Goal: Task Accomplishment & Management: Manage account settings

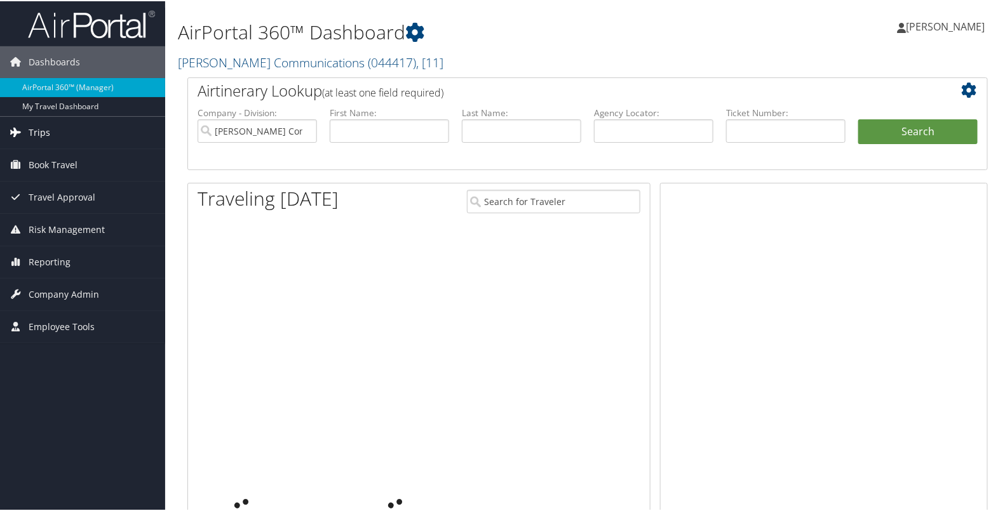
click at [70, 129] on link "Trips" at bounding box center [82, 132] width 165 height 32
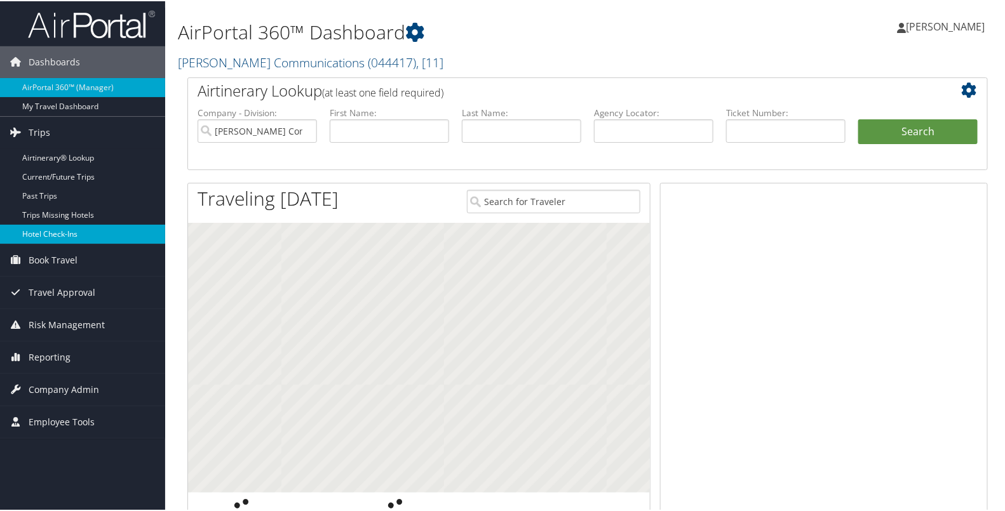
click at [49, 226] on link "Hotel Check-ins" at bounding box center [82, 233] width 165 height 19
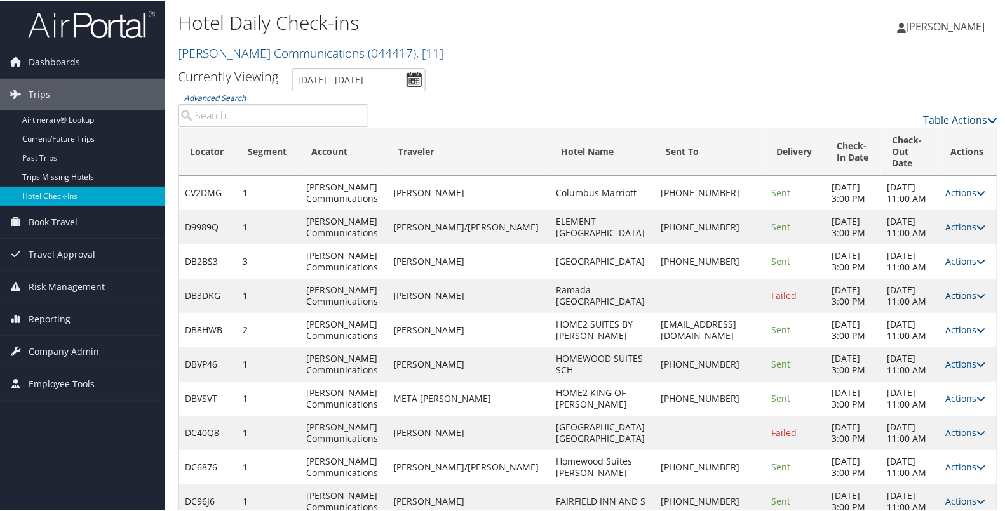
click at [950, 300] on link "Actions" at bounding box center [965, 294] width 40 height 12
click at [923, 338] on link "Resend" at bounding box center [917, 342] width 109 height 22
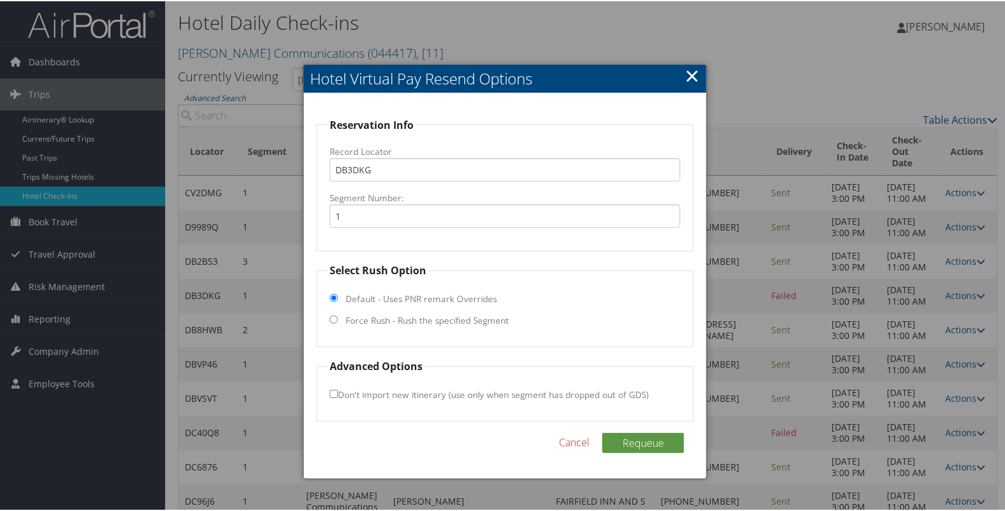
click at [464, 318] on label "Force Rush - Rush the specified Segment" at bounding box center [427, 319] width 163 height 13
click at [338, 318] on input "Force Rush - Rush the specified Segment" at bounding box center [334, 318] width 8 height 8
radio input "true"
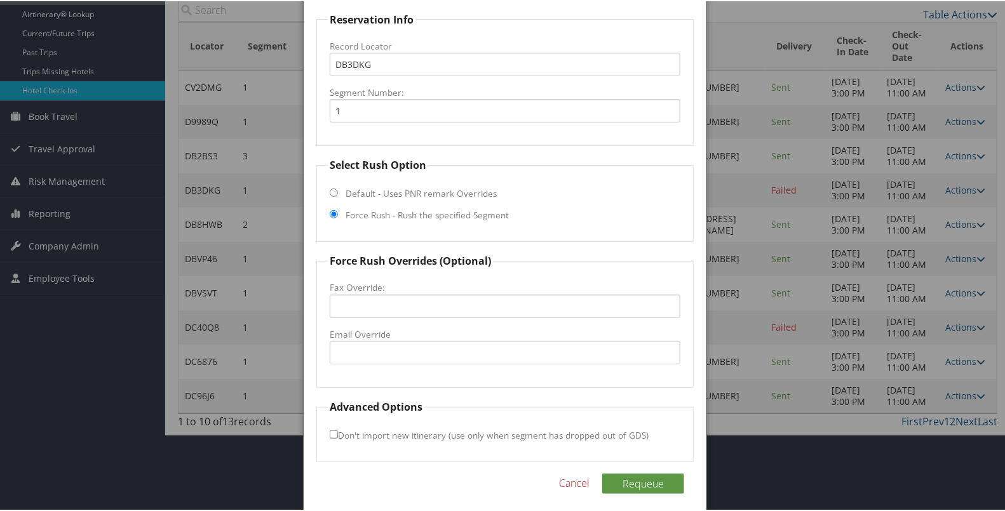
scroll to position [130, 0]
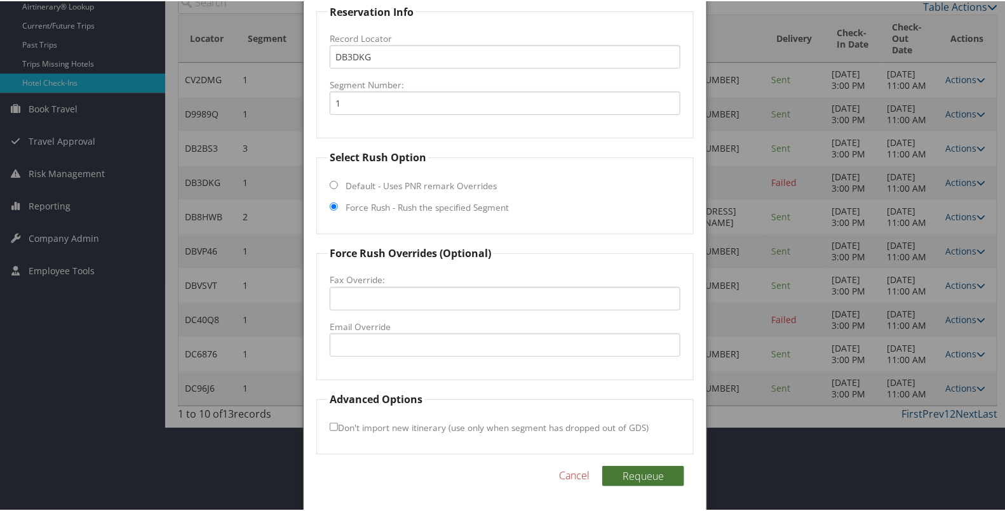
click at [619, 465] on button "Requeue" at bounding box center [643, 475] width 82 height 20
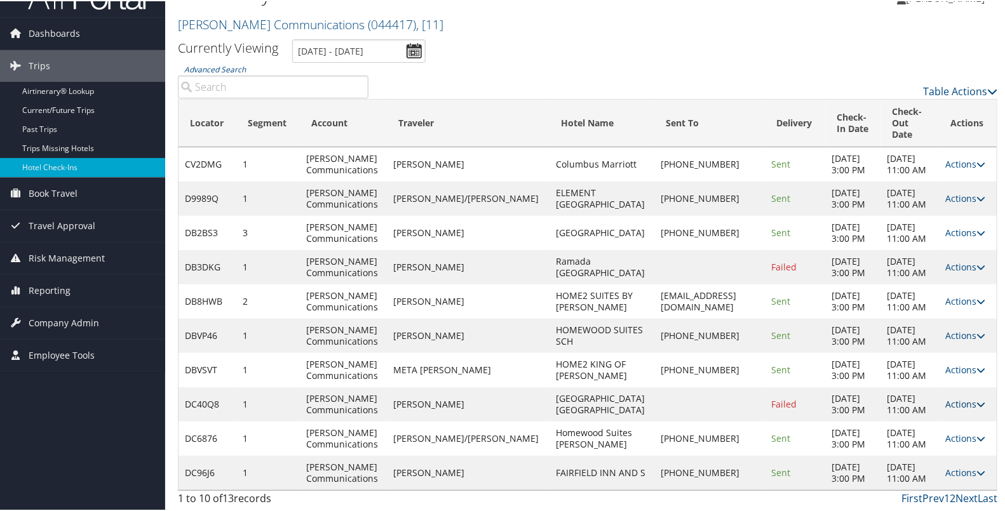
click at [948, 397] on link "Actions" at bounding box center [965, 403] width 40 height 12
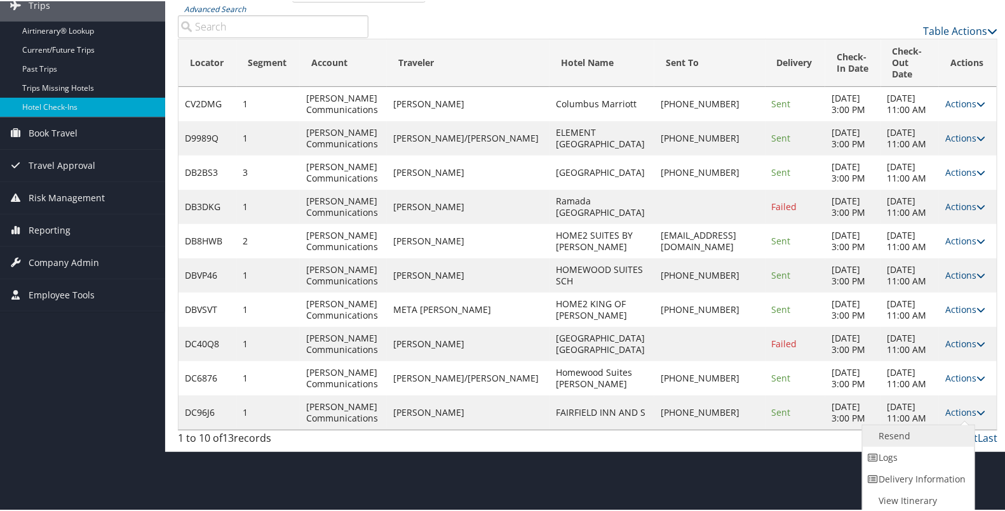
click at [919, 424] on link "Resend" at bounding box center [917, 435] width 109 height 22
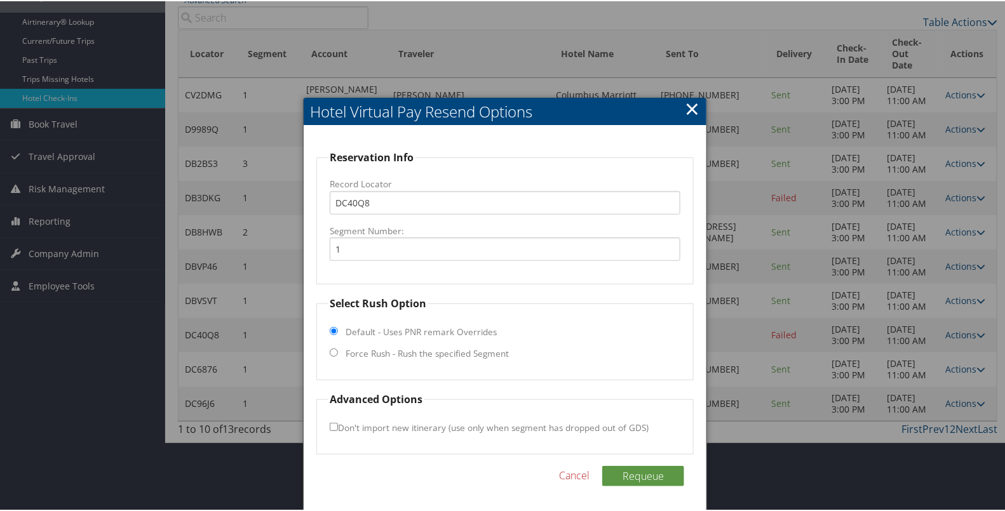
click at [476, 346] on label "Force Rush - Rush the specified Segment" at bounding box center [427, 352] width 163 height 13
click at [338, 347] on input "Force Rush - Rush the specified Segment" at bounding box center [334, 351] width 8 height 8
radio input "true"
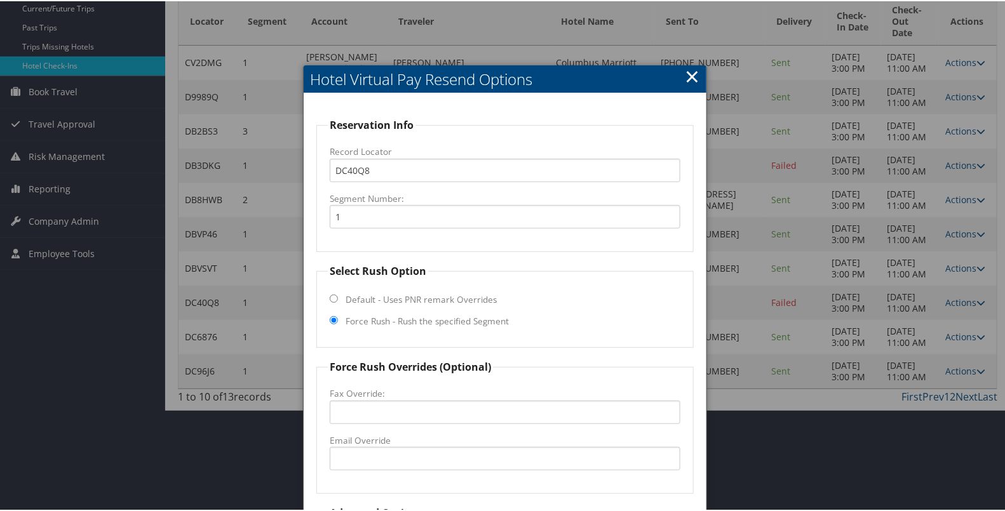
scroll to position [242, 0]
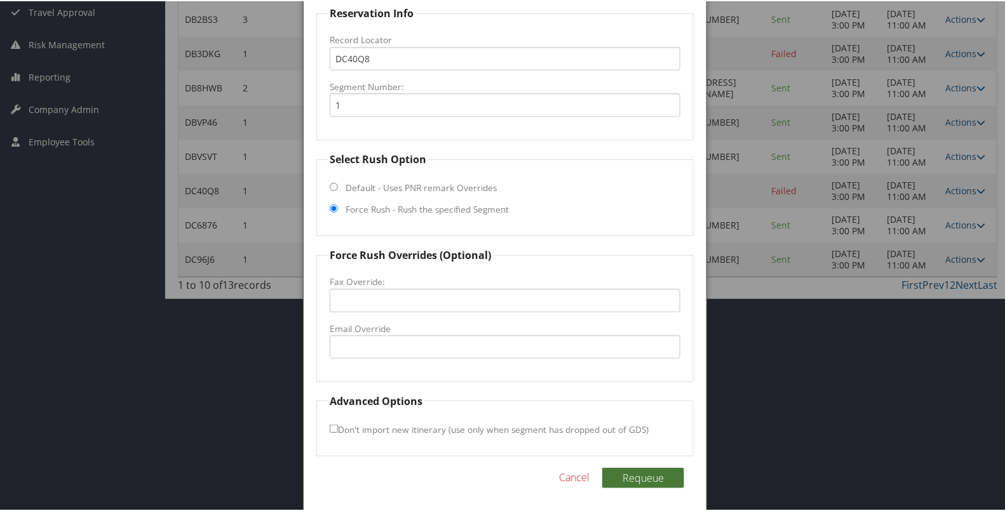
click at [621, 475] on button "Requeue" at bounding box center [643, 477] width 82 height 20
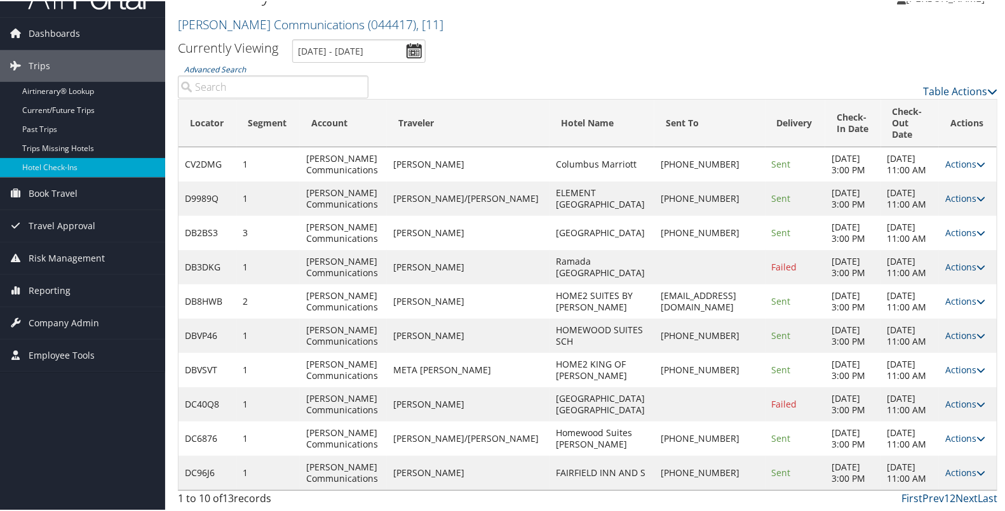
scroll to position [0, 0]
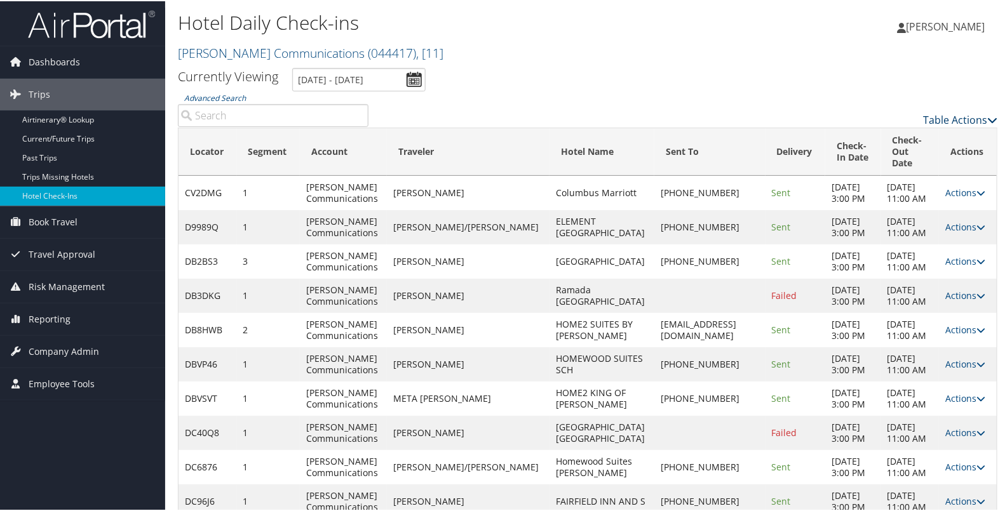
click at [936, 118] on link "Table Actions" at bounding box center [960, 119] width 74 height 14
click at [865, 177] on link "Page Length" at bounding box center [908, 182] width 167 height 22
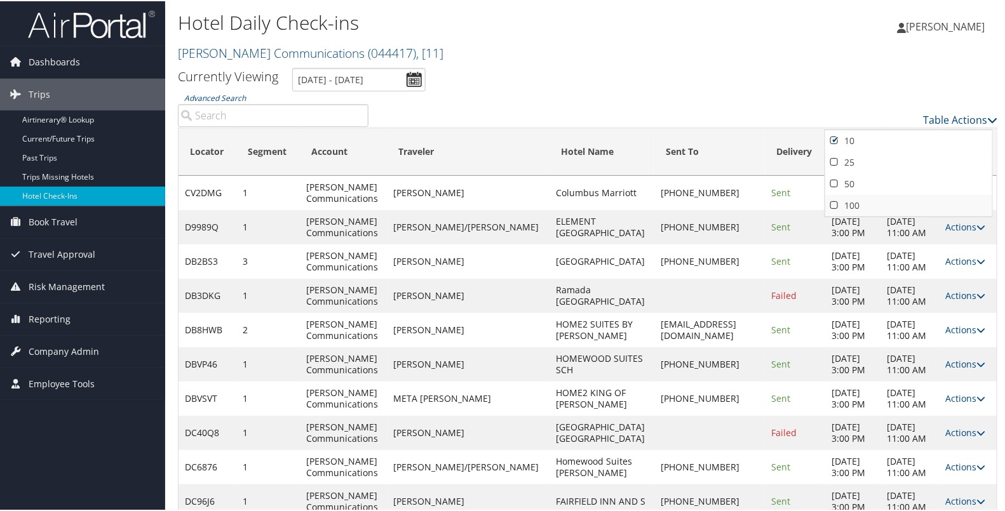
click at [850, 202] on link "100" at bounding box center [908, 205] width 167 height 22
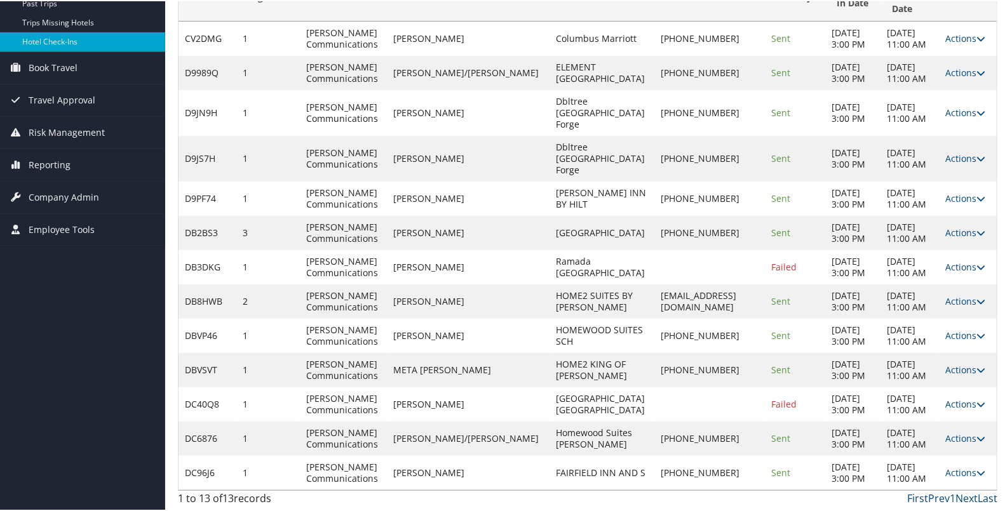
scroll to position [267, 0]
click at [952, 260] on link "Actions" at bounding box center [965, 266] width 40 height 12
click at [926, 313] on link "Resend" at bounding box center [917, 324] width 109 height 22
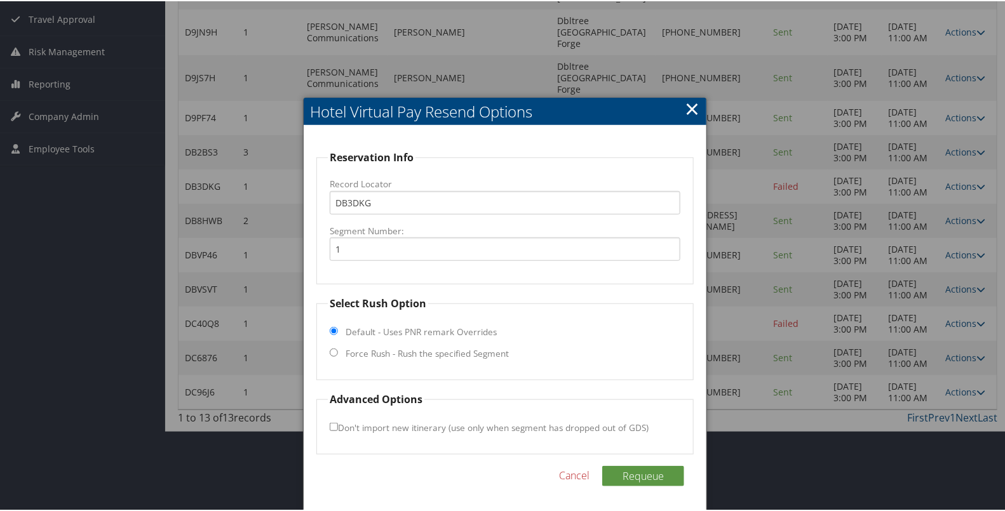
click at [484, 346] on label "Force Rush - Rush the specified Segment" at bounding box center [427, 352] width 163 height 13
click at [338, 347] on input "Force Rush - Rush the specified Segment" at bounding box center [334, 351] width 8 height 8
radio input "true"
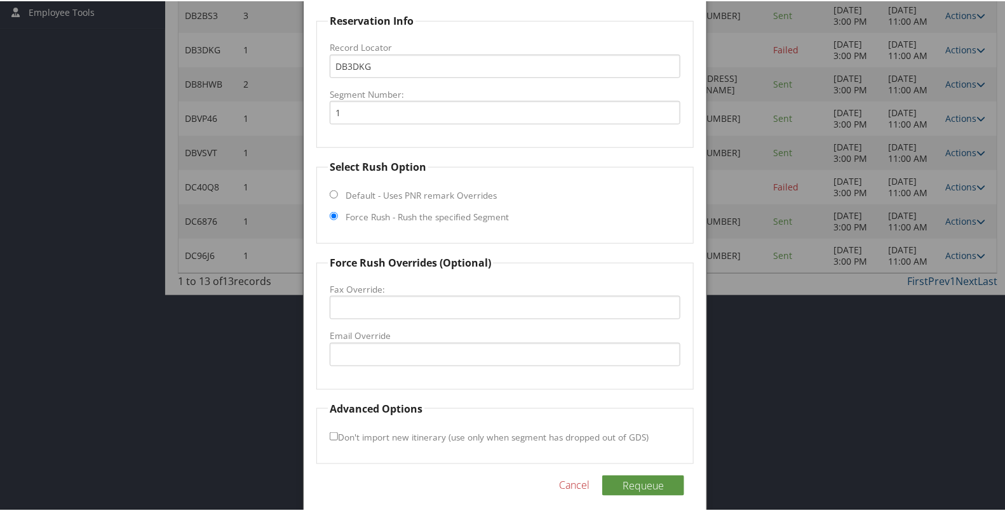
scroll to position [379, 0]
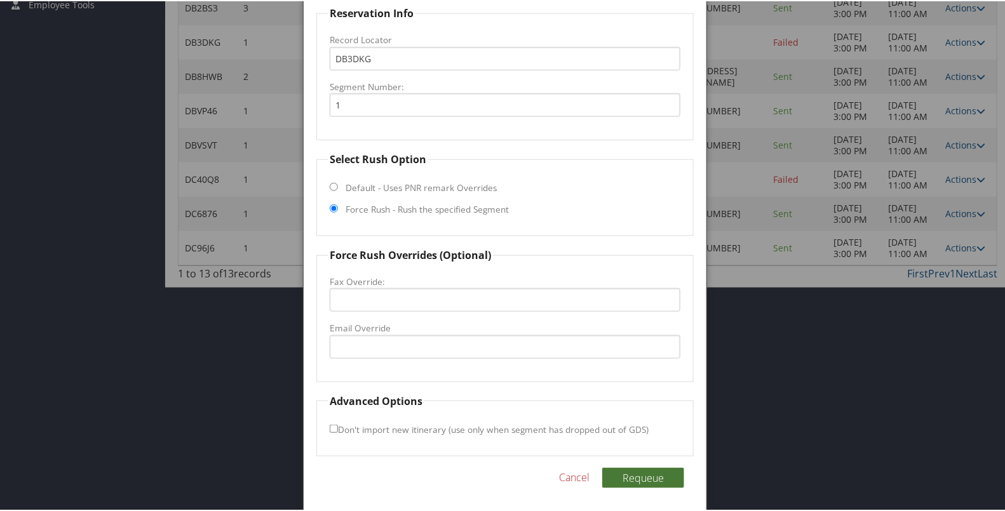
click at [642, 471] on button "Requeue" at bounding box center [643, 477] width 82 height 20
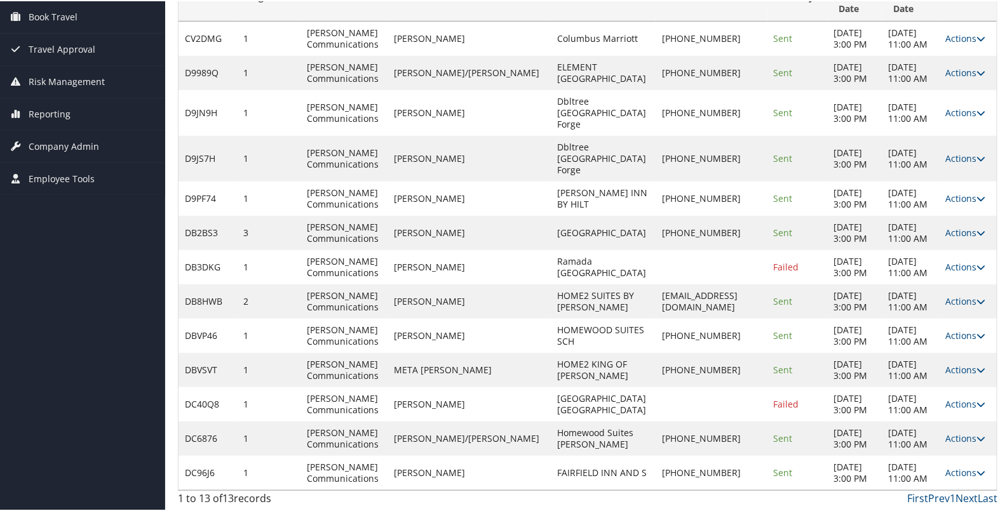
scroll to position [267, 0]
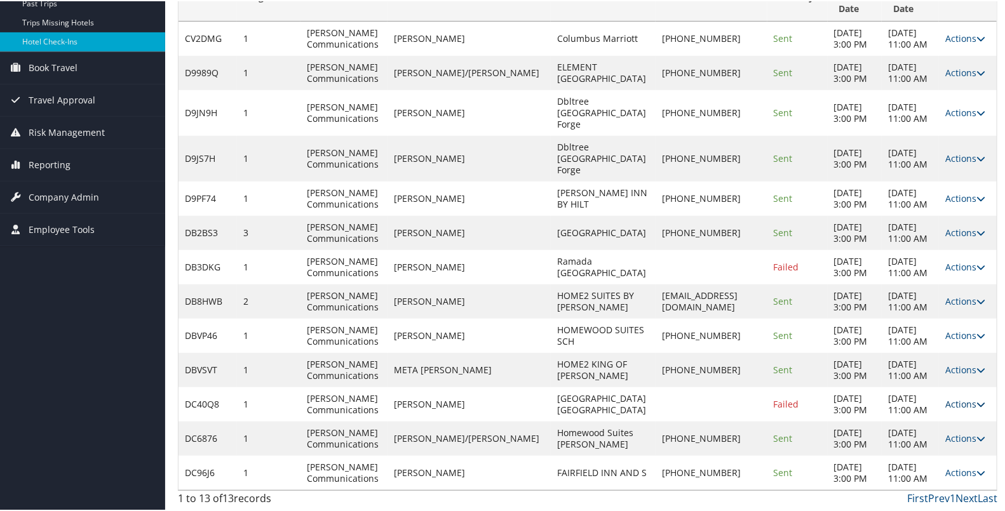
click at [950, 397] on link "Actions" at bounding box center [965, 403] width 40 height 12
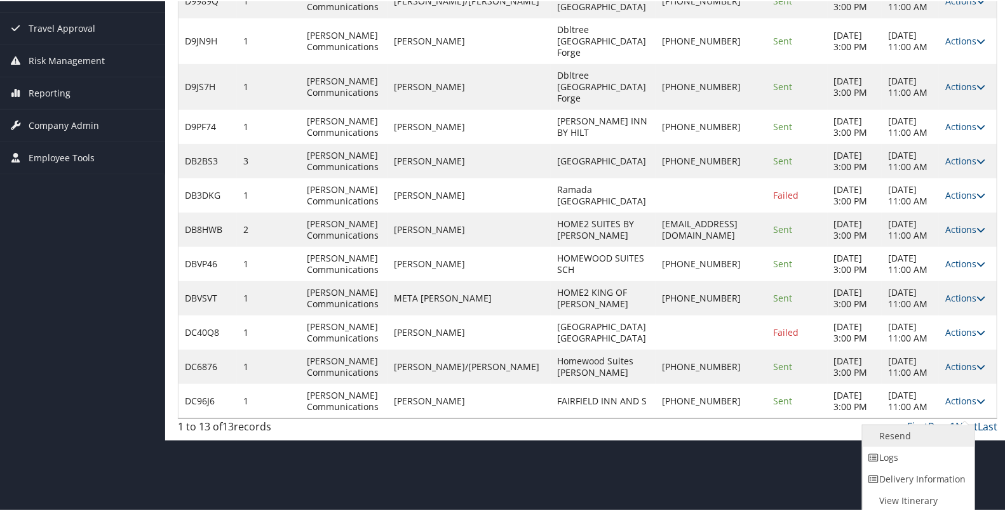
click at [929, 424] on link "Resend" at bounding box center [917, 435] width 109 height 22
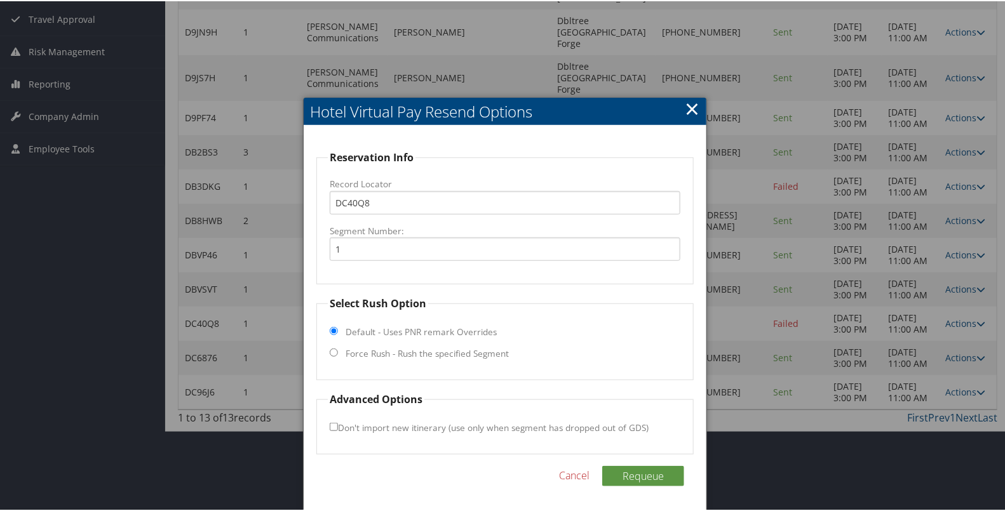
click at [457, 346] on label "Force Rush - Rush the specified Segment" at bounding box center [427, 352] width 163 height 13
click at [338, 347] on input "Force Rush - Rush the specified Segment" at bounding box center [334, 351] width 8 height 8
radio input "true"
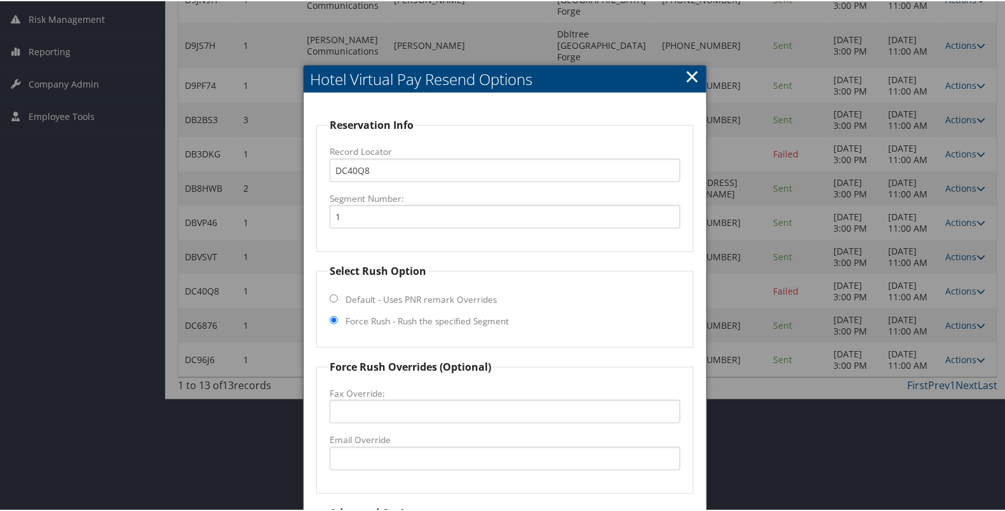
scroll to position [379, 0]
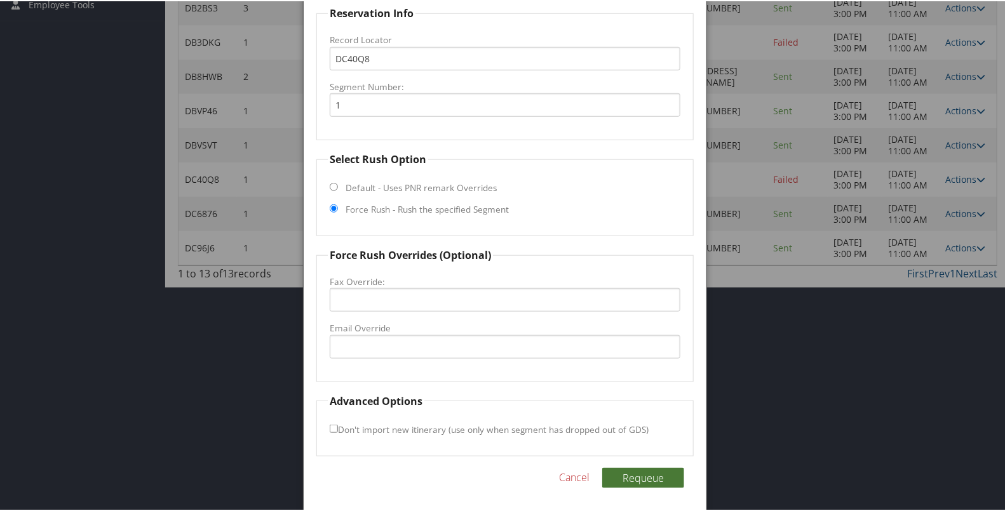
click at [631, 473] on button "Requeue" at bounding box center [643, 477] width 82 height 20
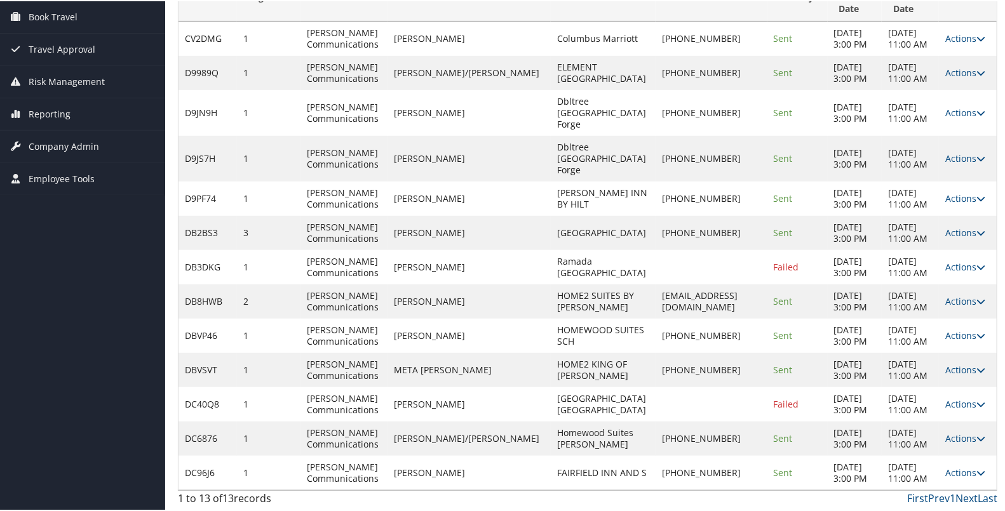
scroll to position [0, 0]
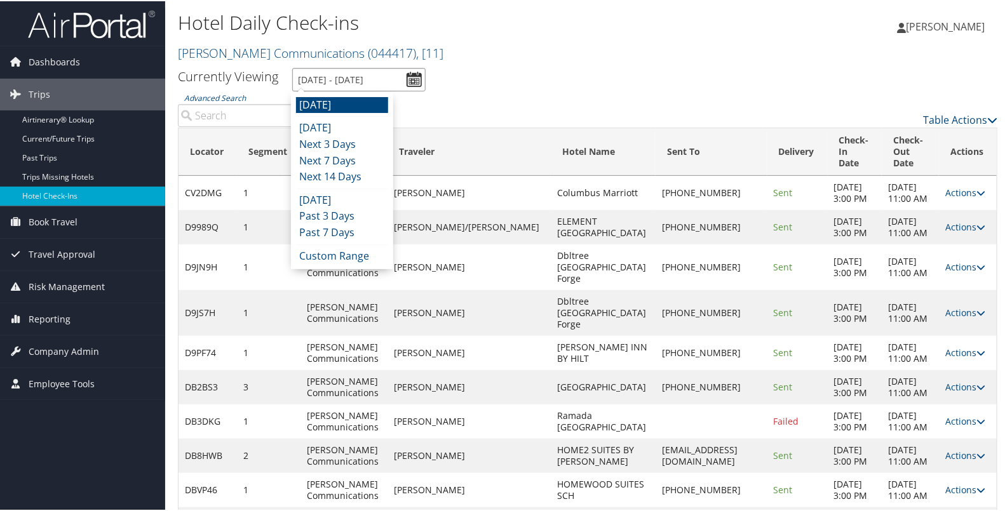
click at [412, 79] on input "[DATE] - [DATE]" at bounding box center [358, 79] width 133 height 24
click at [361, 102] on li "[DATE]" at bounding box center [342, 104] width 92 height 17
click at [419, 77] on input "[DATE] - [DATE]" at bounding box center [358, 79] width 133 height 24
click at [353, 105] on li "[DATE]" at bounding box center [342, 104] width 92 height 17
type input "[DATE] - [DATE]"
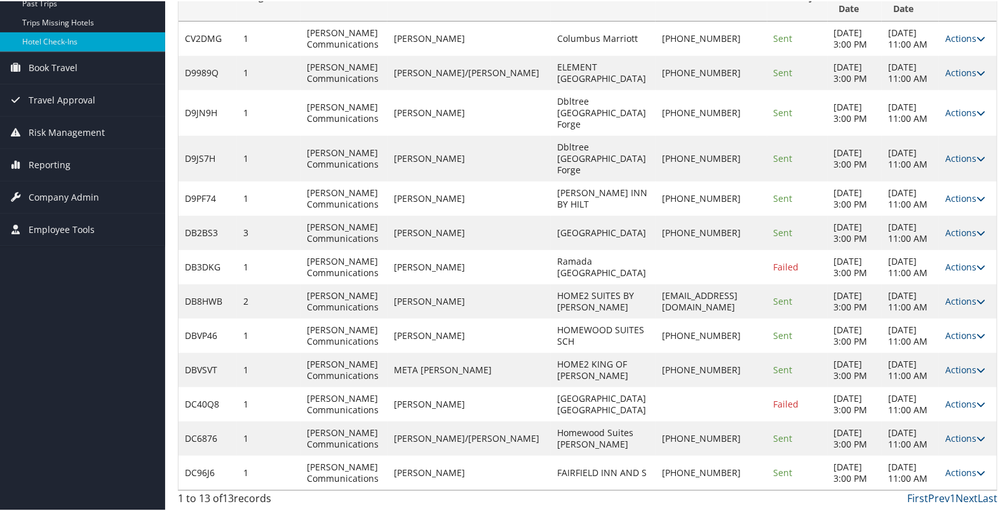
scroll to position [267, 0]
click at [684, 283] on td "[EMAIL_ADDRESS][DOMAIN_NAME]" at bounding box center [711, 300] width 111 height 34
drag, startPoint x: 479, startPoint y: 200, endPoint x: 415, endPoint y: 189, distance: 65.2
click at [415, 249] on td "[PERSON_NAME]" at bounding box center [468, 266] width 163 height 34
copy td "[PERSON_NAME]"
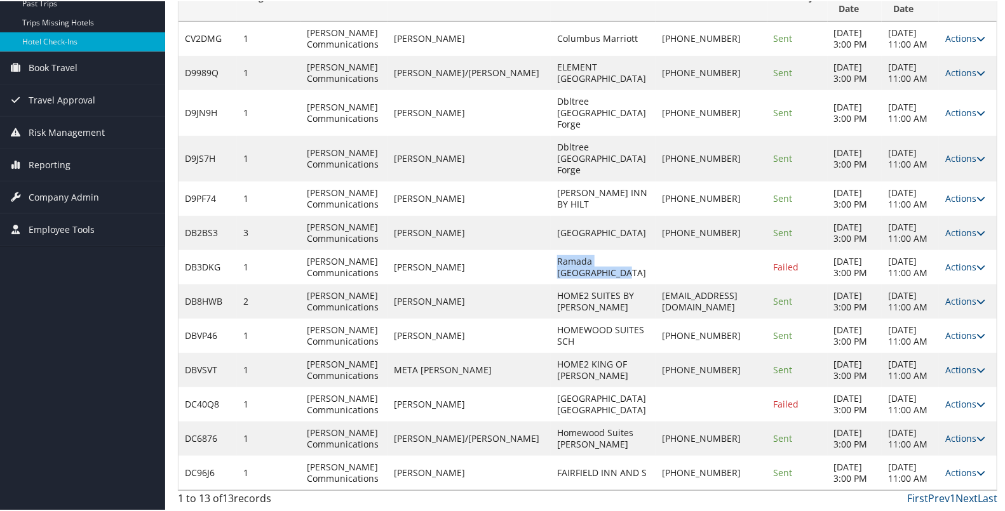
drag, startPoint x: 527, startPoint y: 201, endPoint x: 499, endPoint y: 190, distance: 30.2
click at [551, 249] on td "Ramada [GEOGRAPHIC_DATA]" at bounding box center [603, 266] width 105 height 34
copy td "Ramada [GEOGRAPHIC_DATA]"
drag, startPoint x: 457, startPoint y: 386, endPoint x: 414, endPoint y: 372, distance: 45.2
click at [414, 386] on td "[PERSON_NAME]" at bounding box center [468, 403] width 163 height 34
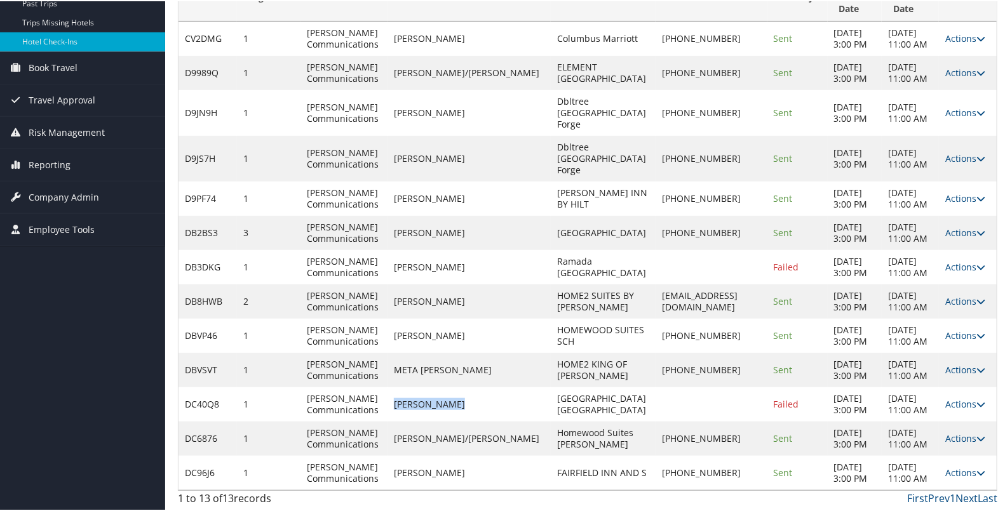
copy td "[PERSON_NAME]"
drag, startPoint x: 572, startPoint y: 382, endPoint x: 498, endPoint y: 370, distance: 74.7
click at [551, 386] on td "[GEOGRAPHIC_DATA] [GEOGRAPHIC_DATA]" at bounding box center [603, 403] width 105 height 34
copy td "[GEOGRAPHIC_DATA] [GEOGRAPHIC_DATA]"
